Goal: Task Accomplishment & Management: Use online tool/utility

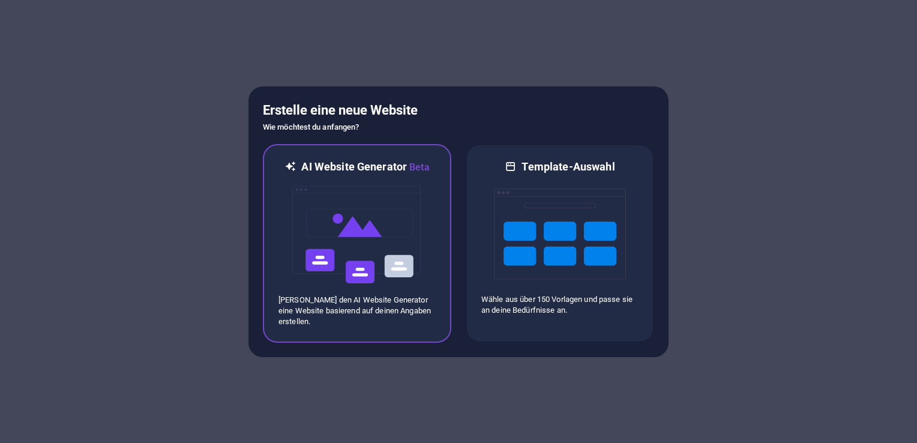
click at [430, 268] on div at bounding box center [356, 235] width 157 height 120
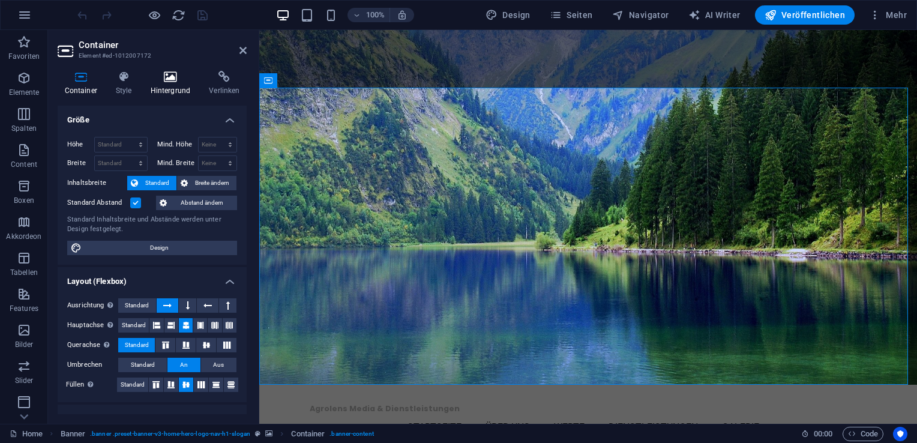
click at [174, 86] on h4 "Hintergrund" at bounding box center [172, 83] width 59 height 25
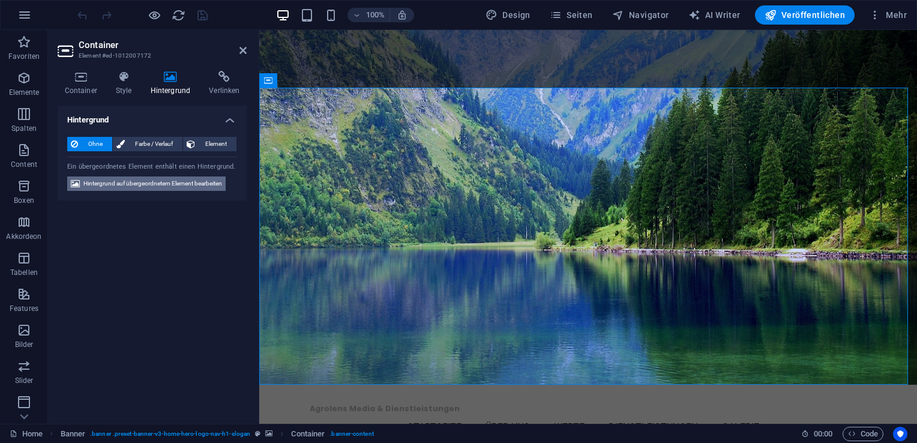
click at [168, 182] on span "Hintergrund auf übergeordnetem Element bearbeiten" at bounding box center [152, 183] width 139 height 14
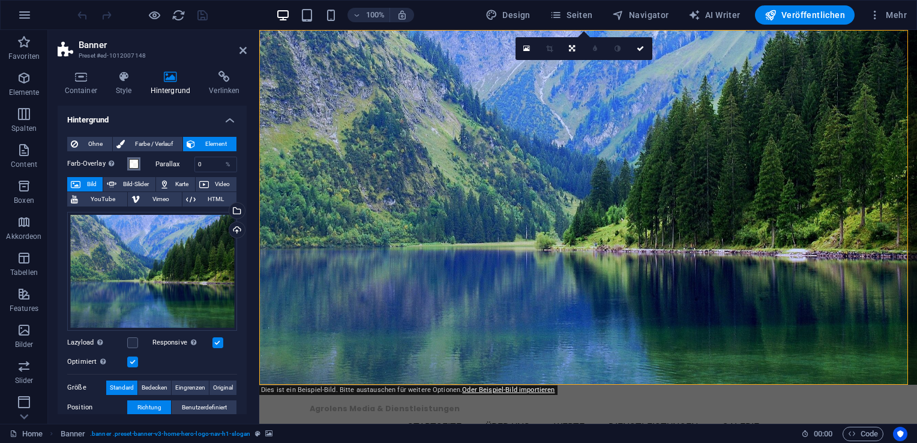
click at [140, 167] on button "Farb-Overlay Legt ein Farb-Overlay über das Hintergrundelement, um es einzufärb…" at bounding box center [133, 163] width 13 height 13
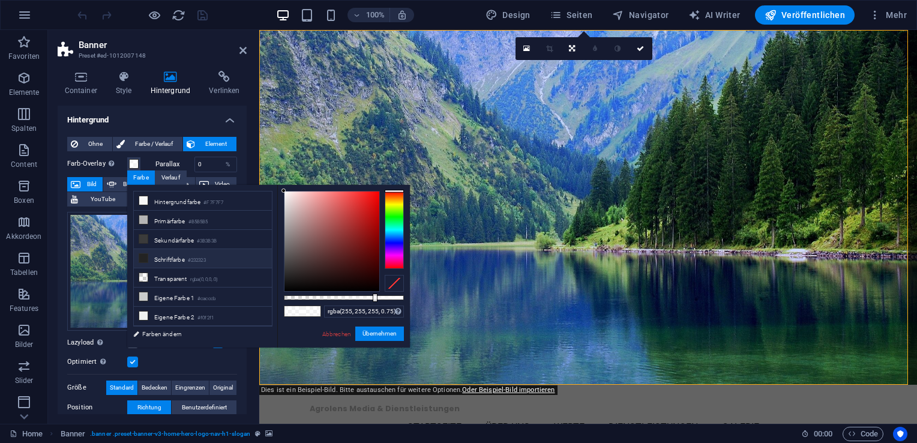
click at [153, 258] on li "Schriftfarbe #232323" at bounding box center [203, 258] width 138 height 19
click at [154, 205] on li "Hintergrundfarbe #F7F7F7" at bounding box center [203, 200] width 138 height 19
drag, startPoint x: 374, startPoint y: 299, endPoint x: 336, endPoint y: 303, distance: 38.0
click at [336, 303] on div "rgba(247, 247, 247, 0.436) Unterstützte Formate: #0852ed rgb(8, 82, 237) rgba(8…" at bounding box center [343, 353] width 133 height 337
click at [140, 254] on icon at bounding box center [143, 258] width 8 height 8
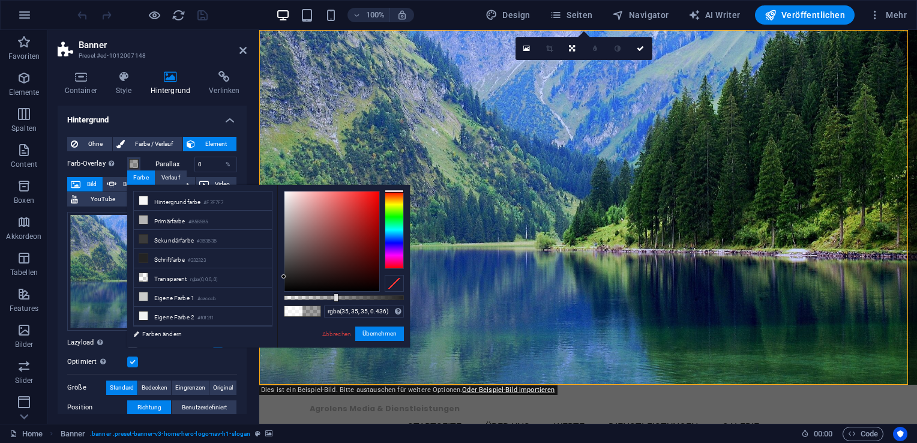
click at [336, 299] on div at bounding box center [344, 297] width 120 height 5
type input "rgba(35, 35, 35, 0.601)"
drag, startPoint x: 336, startPoint y: 299, endPoint x: 356, endPoint y: 297, distance: 19.9
click at [356, 297] on div at bounding box center [357, 297] width 5 height 8
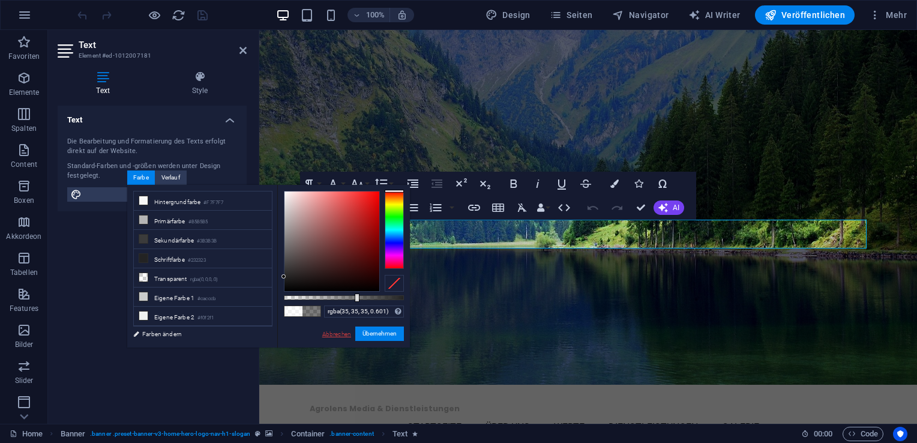
click at [339, 334] on link "Abbrechen" at bounding box center [336, 333] width 31 height 9
